Goal: Task Accomplishment & Management: Manage account settings

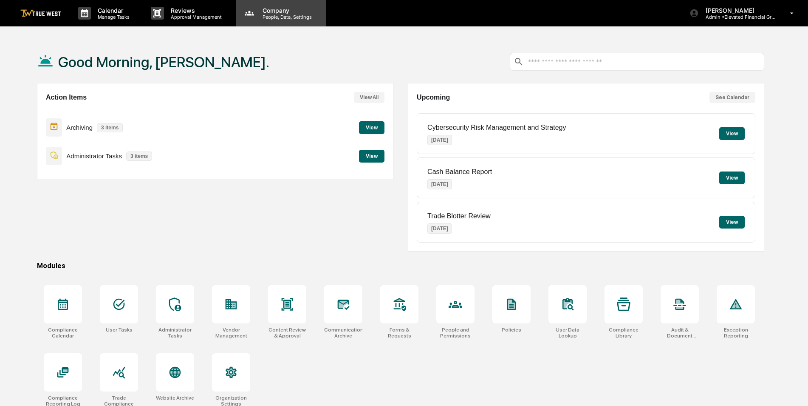
click at [282, 17] on p "People, Data, Settings" at bounding box center [286, 17] width 60 height 6
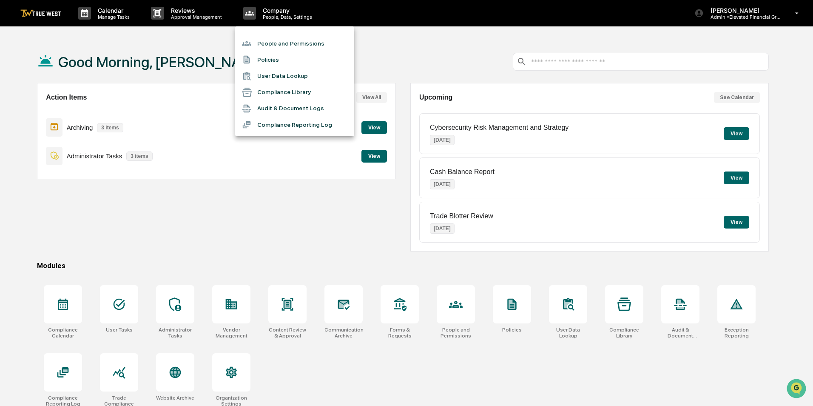
click at [271, 41] on li "People and Permissions" at bounding box center [294, 43] width 119 height 16
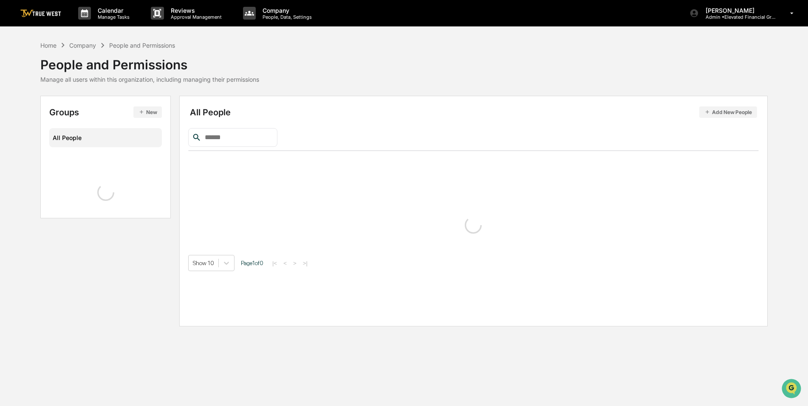
click at [213, 138] on input "text" at bounding box center [237, 137] width 72 height 11
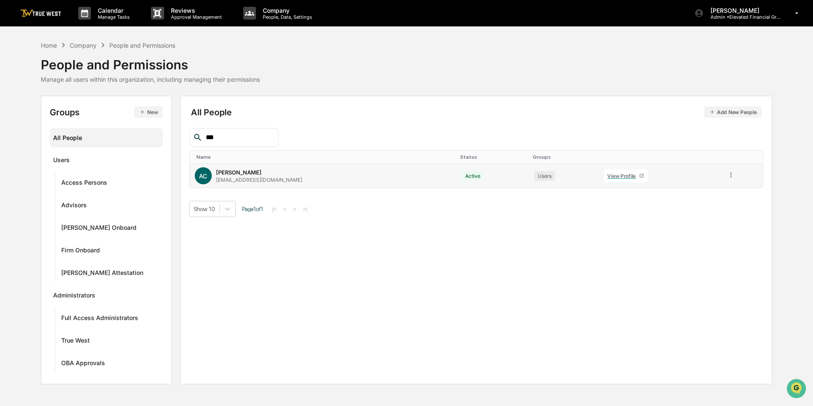
type input "***"
click at [613, 172] on link "View Profile" at bounding box center [626, 175] width 44 height 13
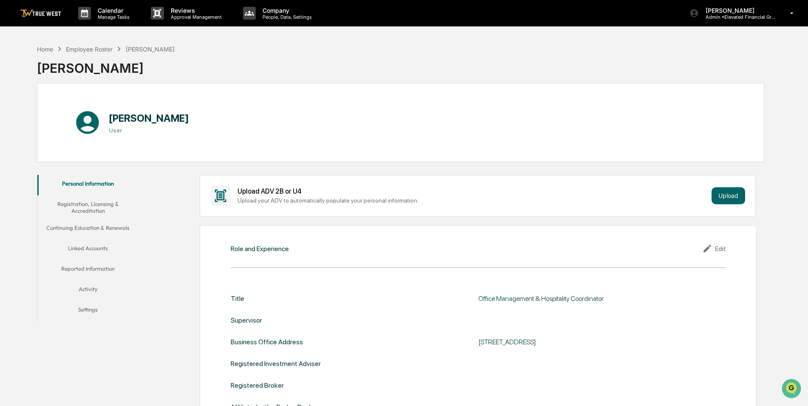
click at [95, 240] on button "Linked Accounts" at bounding box center [88, 249] width 102 height 20
